Goal: Check status

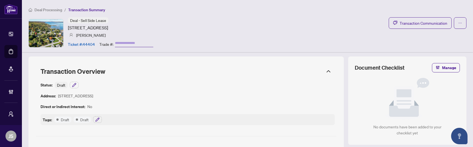
click at [250, 86] on div "Status: Draft Address: 140 Limestone Rd, Tay, Ontario L0K 1R0, Canada Direct or…" at bounding box center [187, 103] width 294 height 43
